Goal: Find contact information: Find contact information

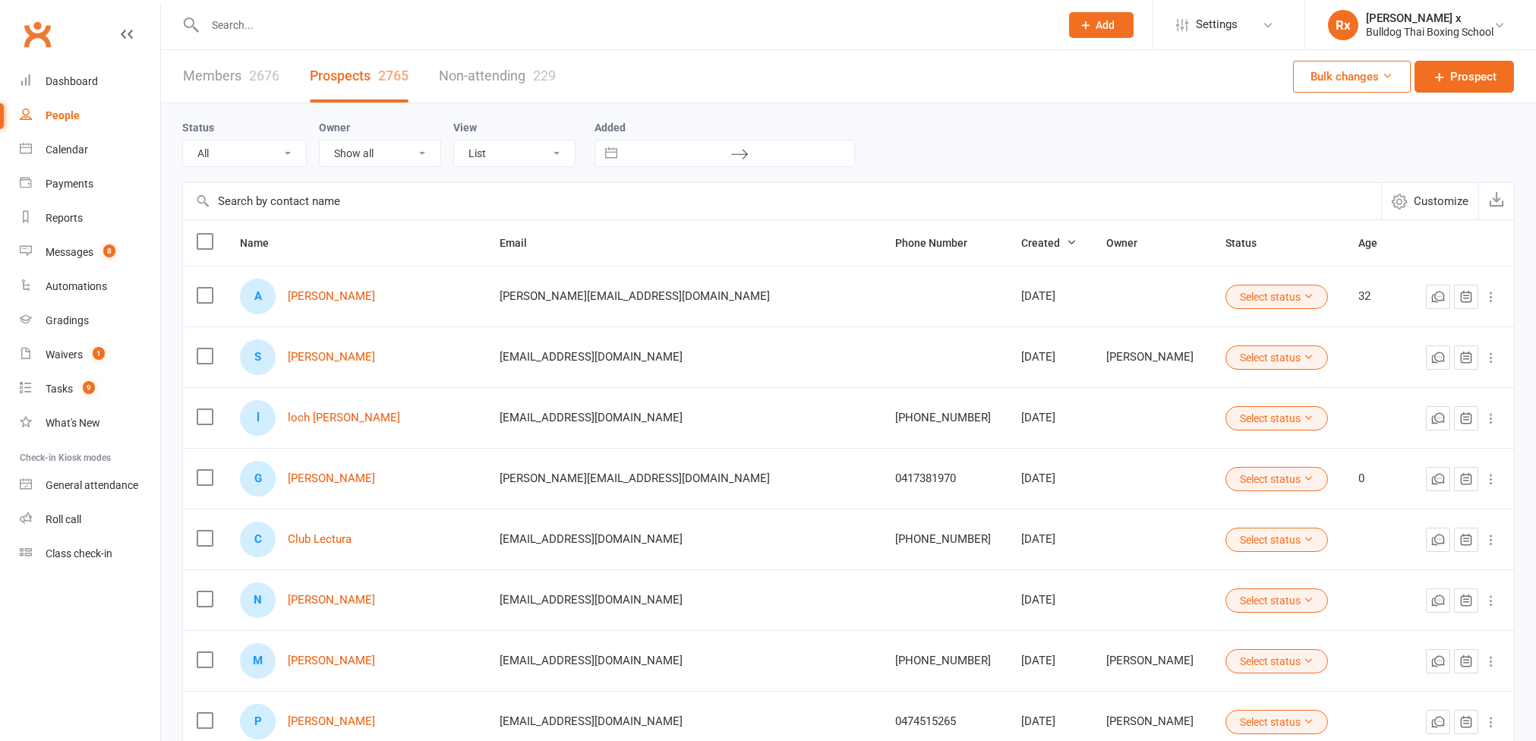
select select "100"
click at [330, 296] on link "[PERSON_NAME]" at bounding box center [331, 296] width 87 height 13
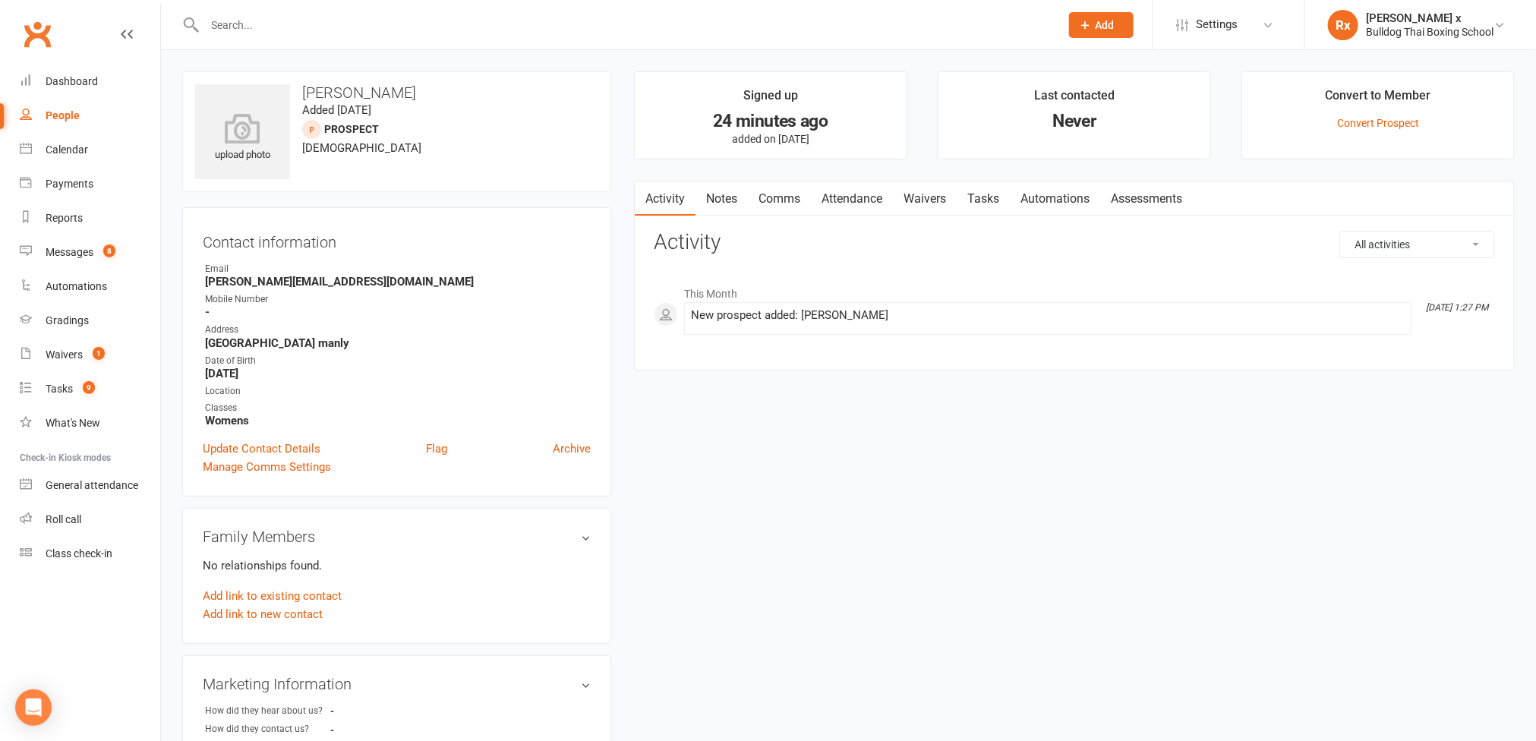
click at [272, 347] on strong "[GEOGRAPHIC_DATA] manly" at bounding box center [398, 343] width 386 height 14
click at [317, 280] on strong "[PERSON_NAME][EMAIL_ADDRESS][DOMAIN_NAME]" at bounding box center [398, 282] width 386 height 14
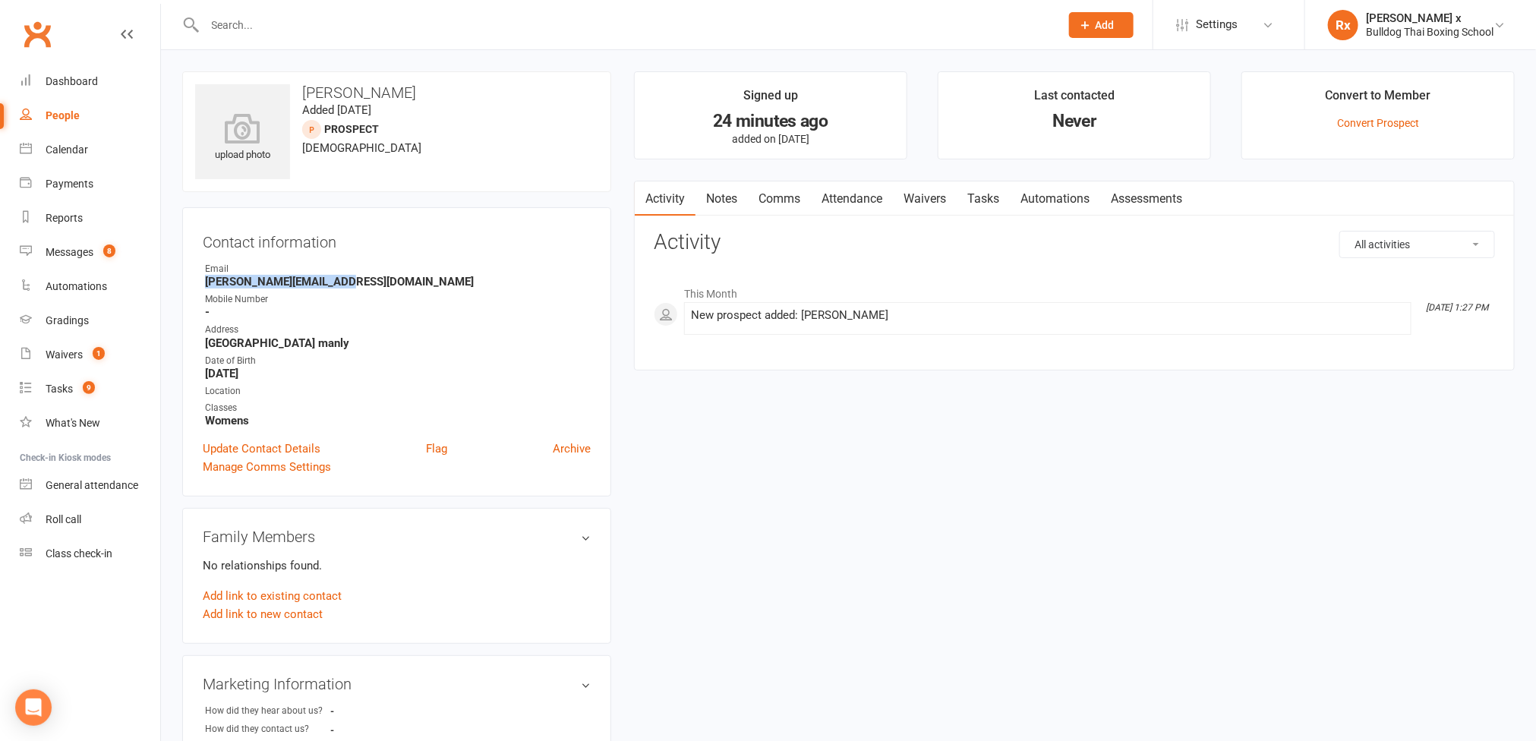
click at [317, 280] on strong "[PERSON_NAME][EMAIL_ADDRESS][DOMAIN_NAME]" at bounding box center [398, 282] width 386 height 14
copy strong "[PERSON_NAME][EMAIL_ADDRESS][DOMAIN_NAME]"
click at [51, 255] on div "Messages" at bounding box center [70, 252] width 48 height 12
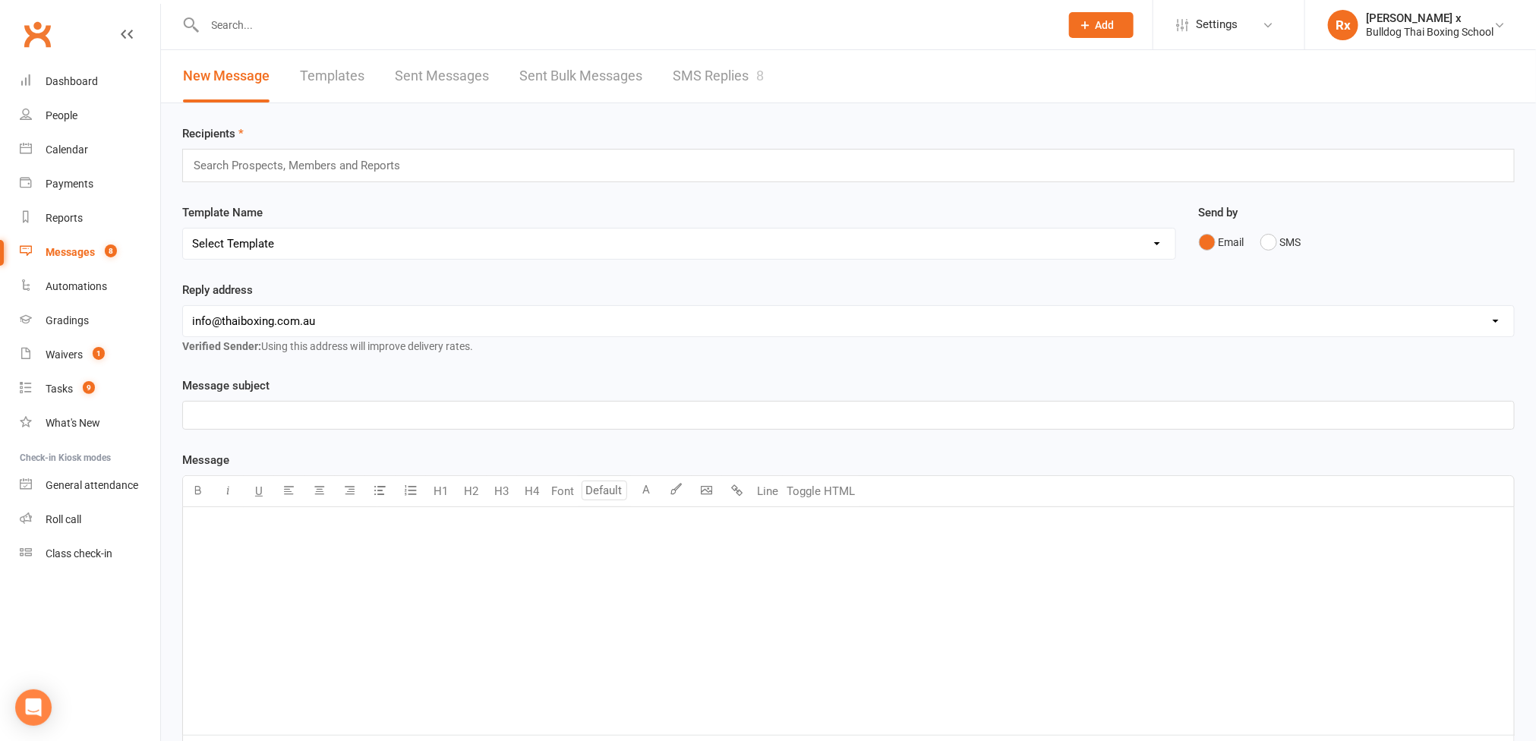
click at [732, 73] on link "SMS Replies 8" at bounding box center [718, 76] width 91 height 52
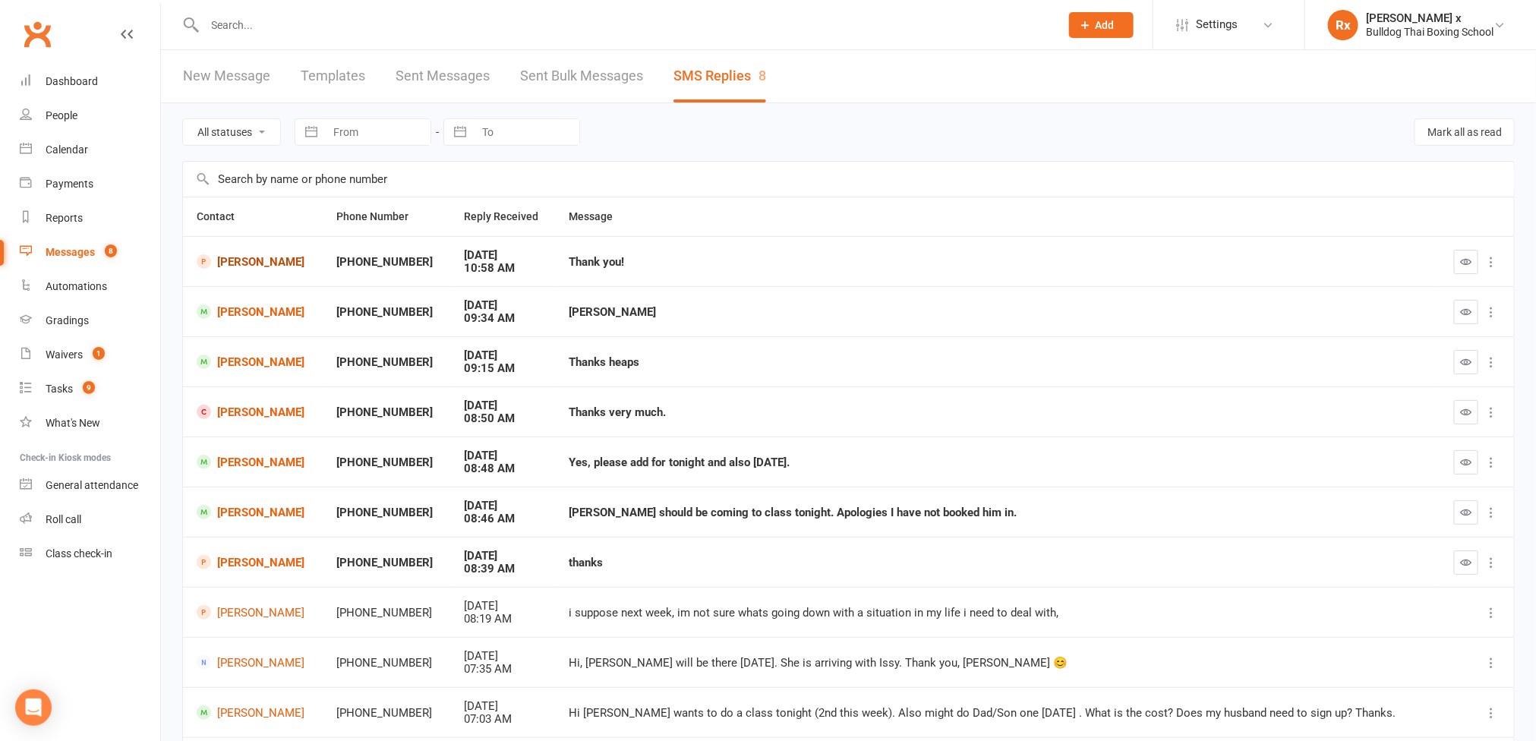
click at [226, 262] on link "[PERSON_NAME]" at bounding box center [253, 261] width 112 height 14
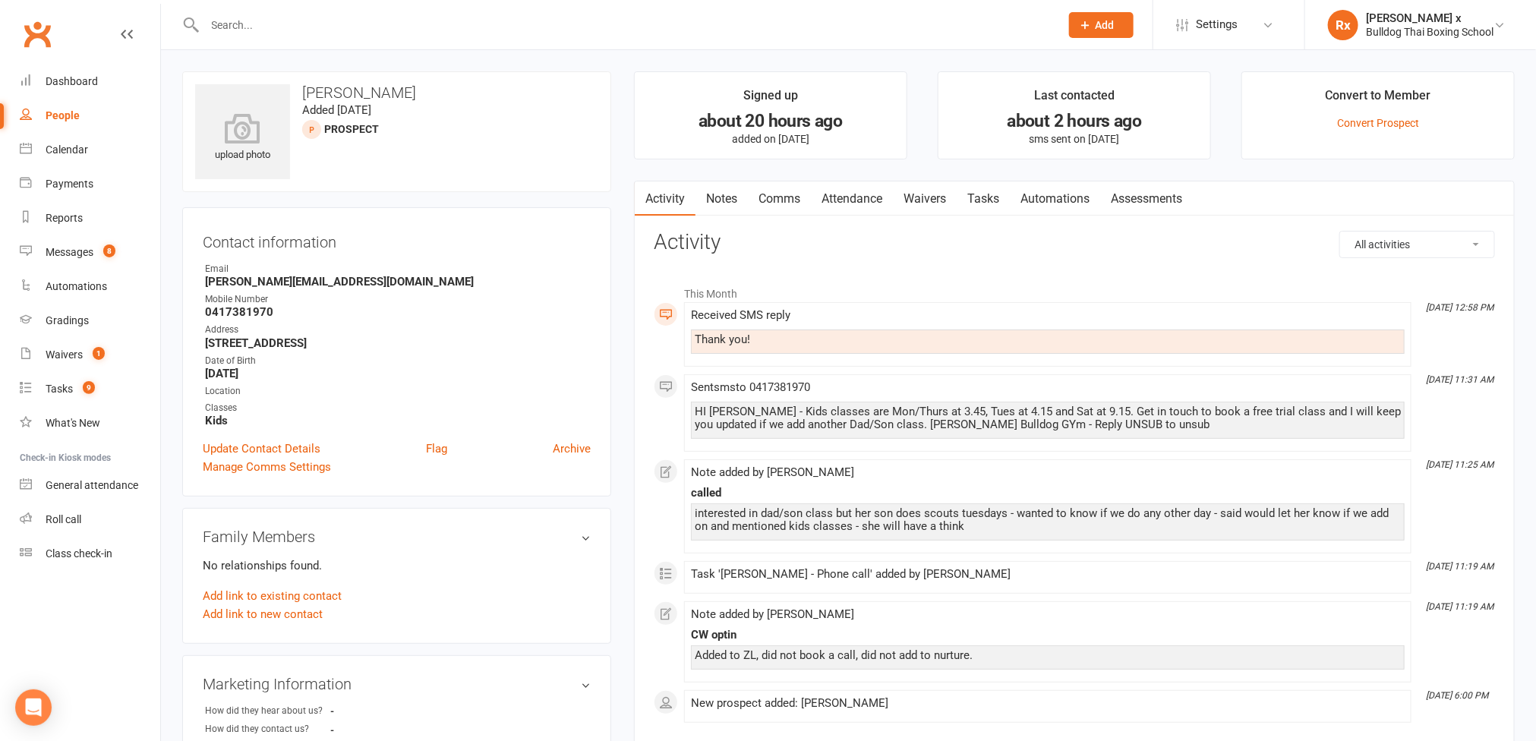
click at [71, 122] on link "People" at bounding box center [90, 116] width 140 height 34
select select "100"
